Goal: Transaction & Acquisition: Purchase product/service

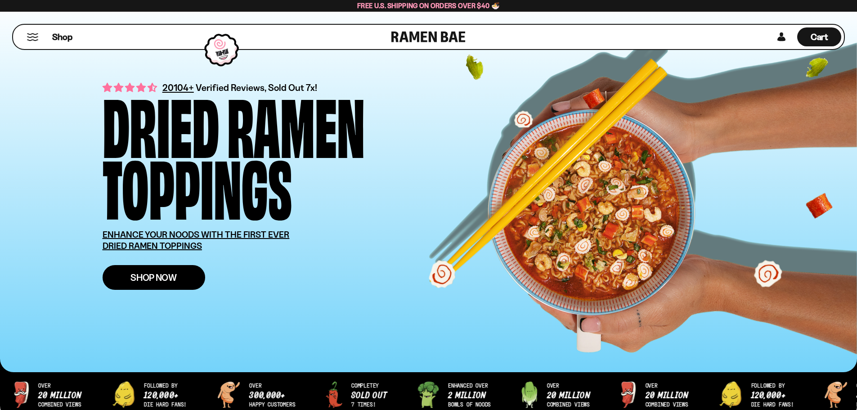
click at [143, 273] on span "Shop Now" at bounding box center [153, 276] width 46 height 9
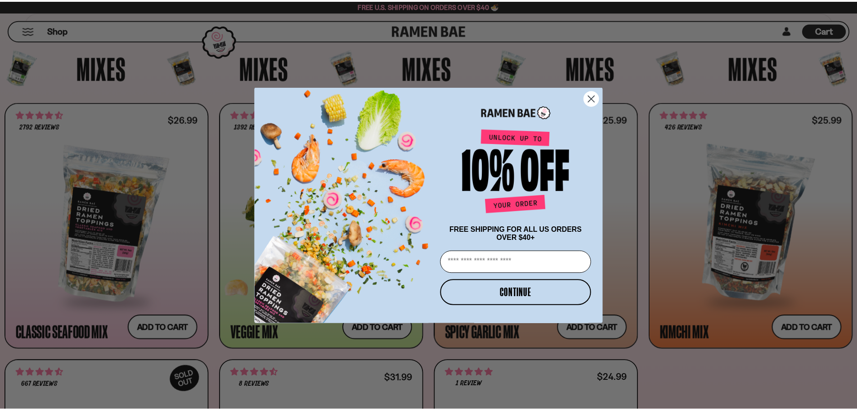
scroll to position [360, 0]
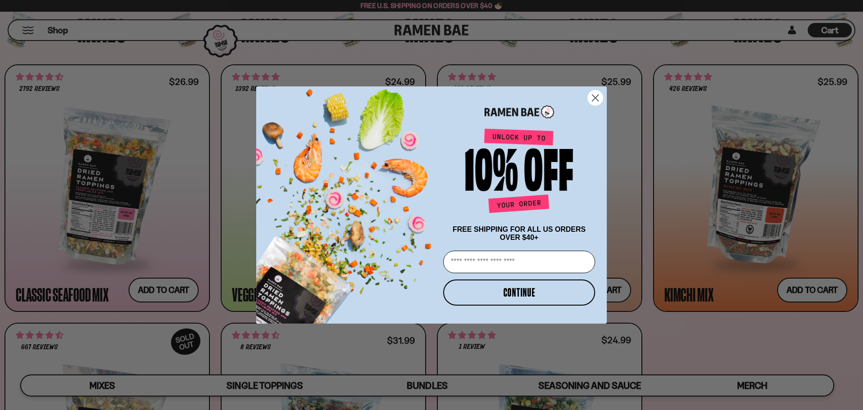
click at [592, 147] on div "POPUP Form" at bounding box center [519, 172] width 157 height 97
click at [592, 93] on circle "Close dialog" at bounding box center [595, 97] width 15 height 15
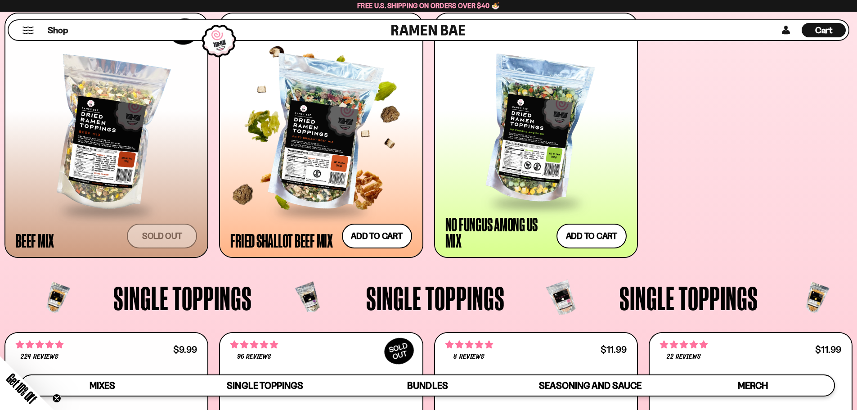
scroll to position [675, 0]
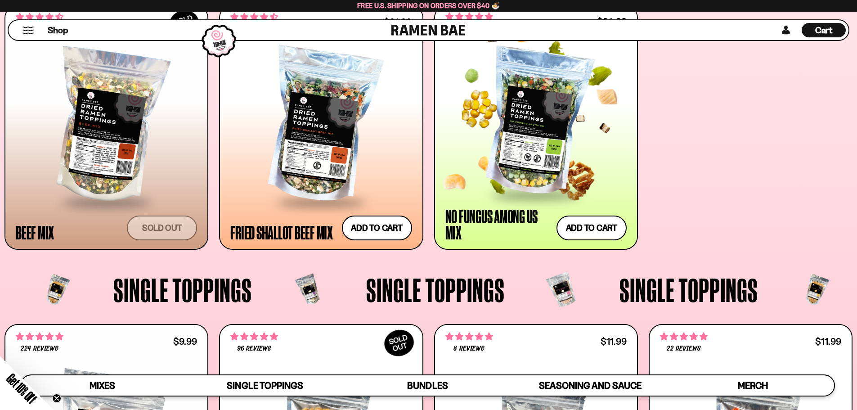
click at [540, 165] on div at bounding box center [535, 121] width 181 height 143
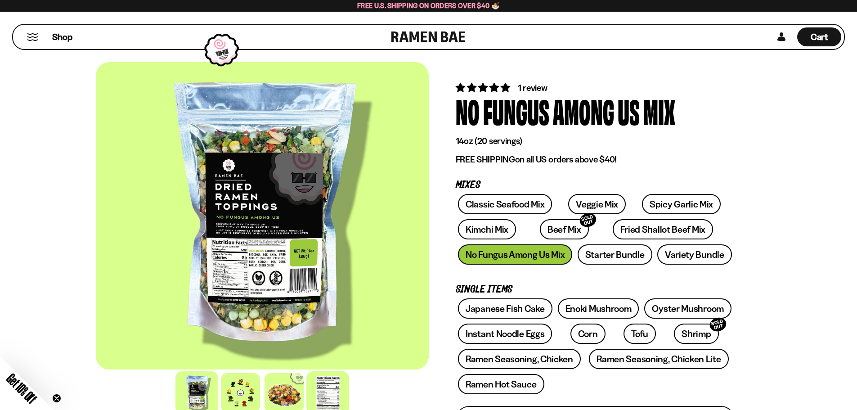
click at [324, 393] on div at bounding box center [327, 392] width 43 height 43
